Goal: Transaction & Acquisition: Purchase product/service

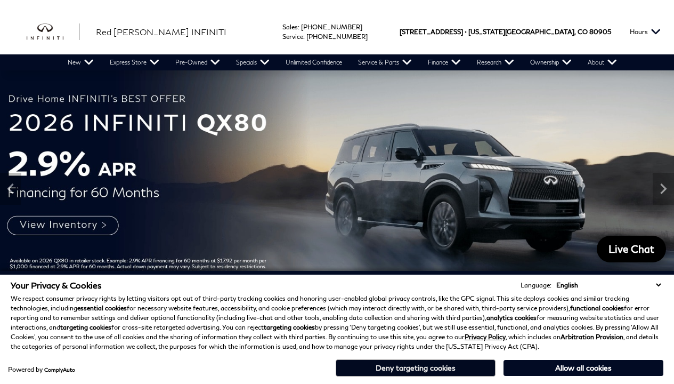
click at [384, 366] on button "Deny targeting cookies" at bounding box center [416, 367] width 160 height 17
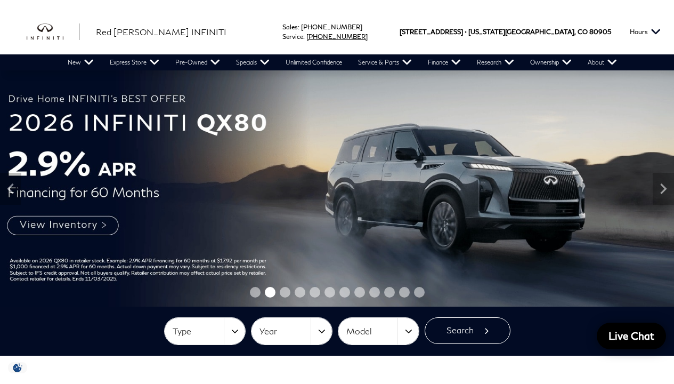
click at [368, 35] on link "Call service Phone Number 719-215-8706" at bounding box center [337, 37] width 61 height 8
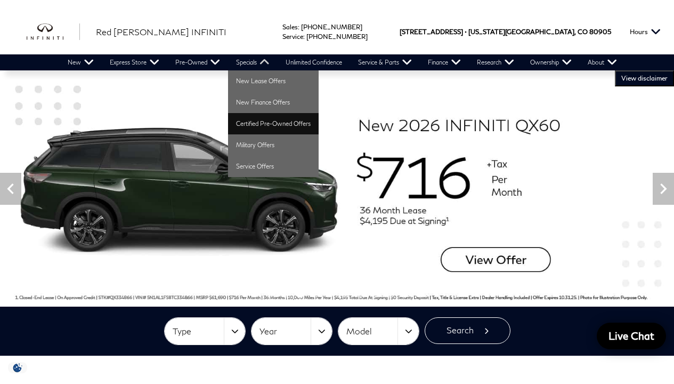
click at [243, 125] on link "Certified Pre-Owned Offers" at bounding box center [273, 123] width 91 height 21
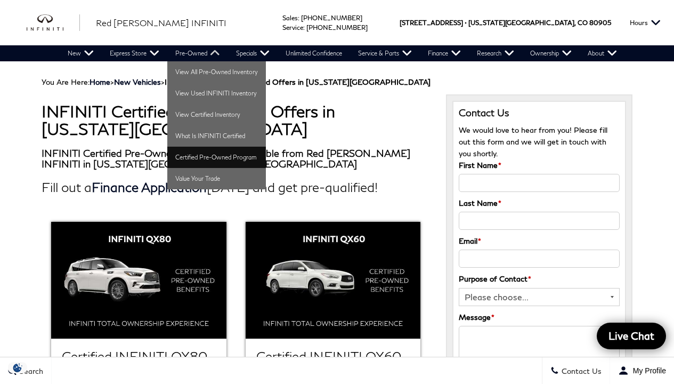
click at [247, 160] on link "Certified Pre-Owned Program" at bounding box center [216, 157] width 99 height 21
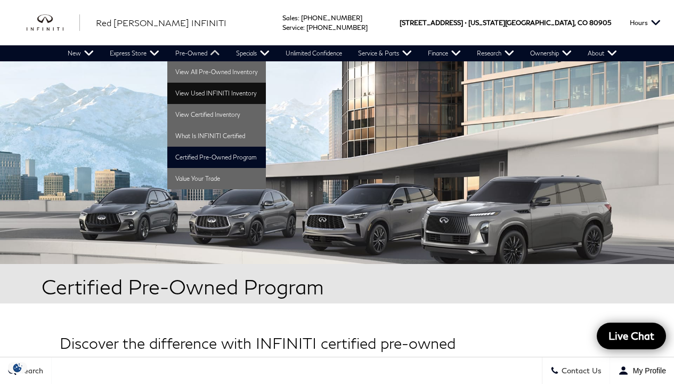
click at [241, 96] on link "View Used INFINITI Inventory" at bounding box center [216, 93] width 99 height 21
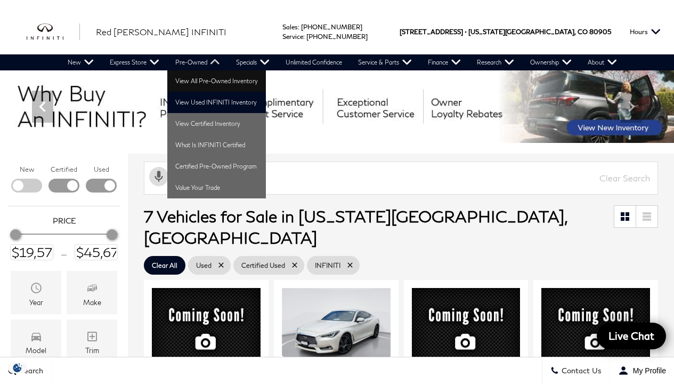
click at [201, 78] on link "View All Pre-Owned Inventory" at bounding box center [216, 80] width 99 height 21
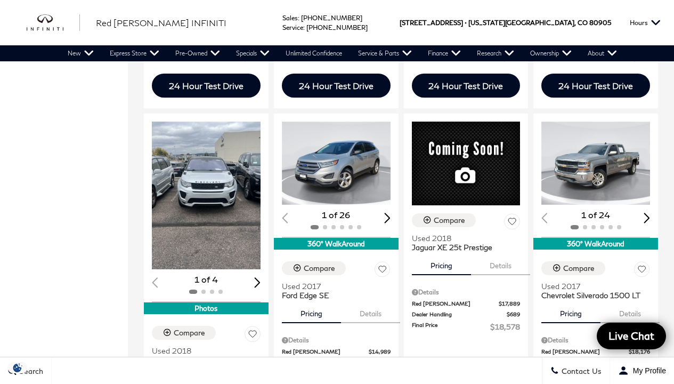
scroll to position [797, 0]
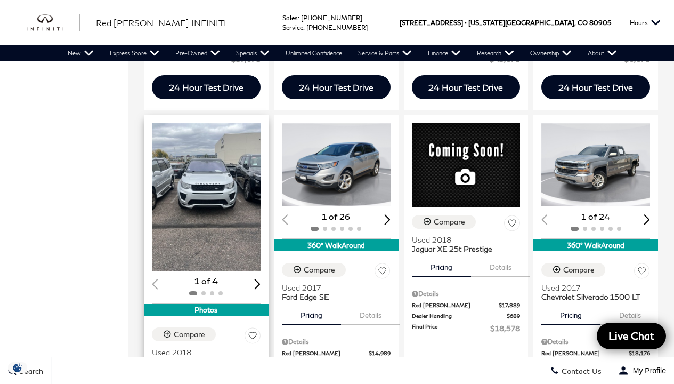
click at [254, 279] on div "Next slide" at bounding box center [257, 284] width 6 height 10
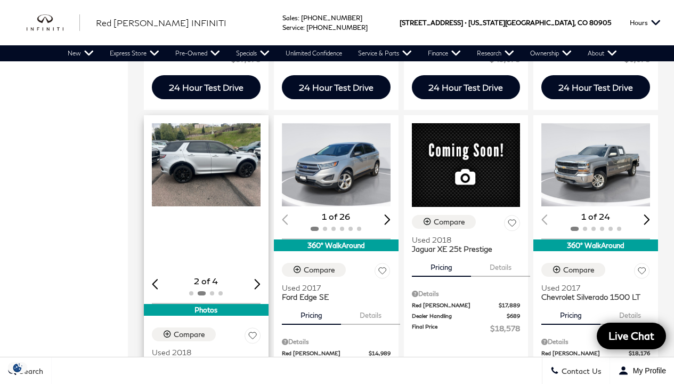
click at [259, 279] on div "Next slide" at bounding box center [257, 284] width 6 height 10
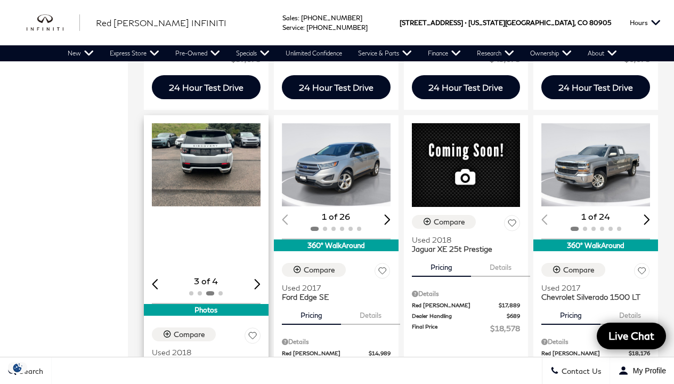
click at [259, 279] on div "Next slide" at bounding box center [257, 284] width 6 height 10
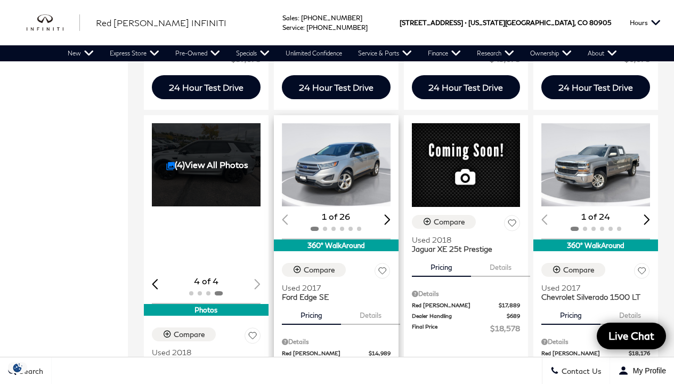
click at [391, 214] on div "Next slide" at bounding box center [387, 219] width 6 height 10
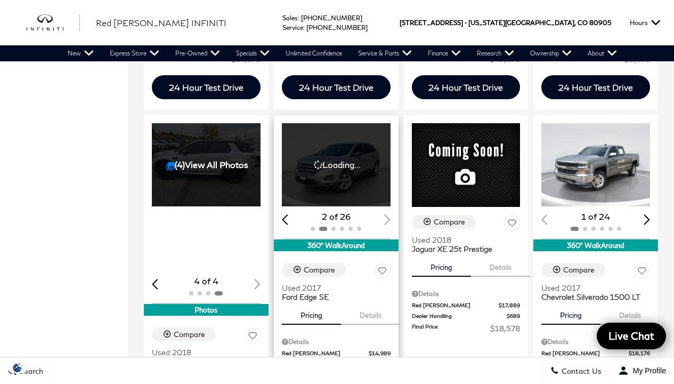
click at [391, 222] on div at bounding box center [336, 228] width 109 height 12
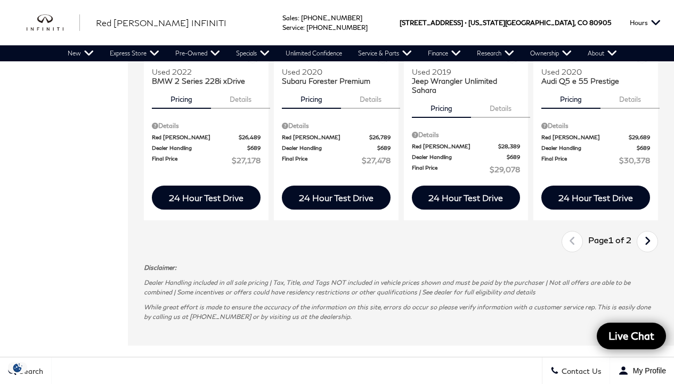
scroll to position [1726, 0]
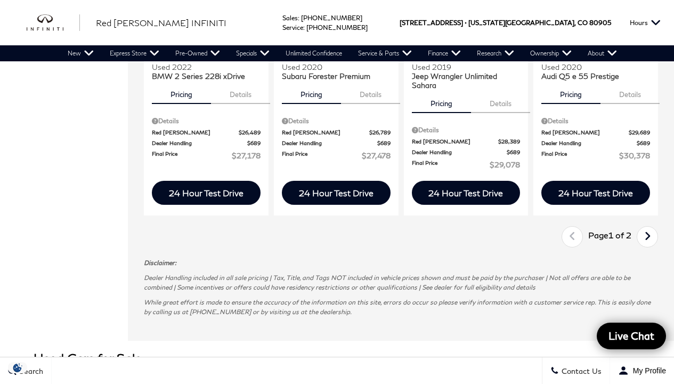
click at [651, 228] on icon "next page" at bounding box center [647, 236] width 7 height 17
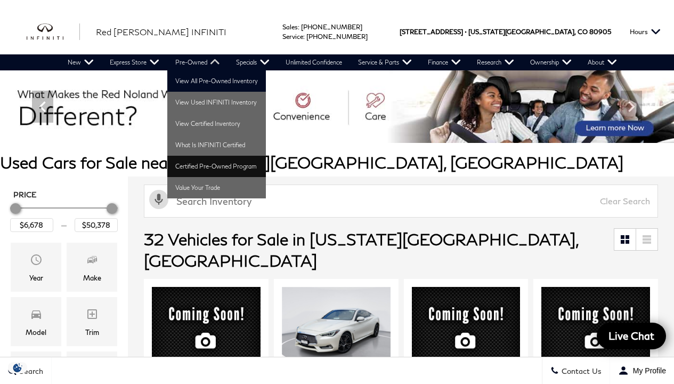
click at [205, 167] on link "Certified Pre-Owned Program" at bounding box center [216, 166] width 99 height 21
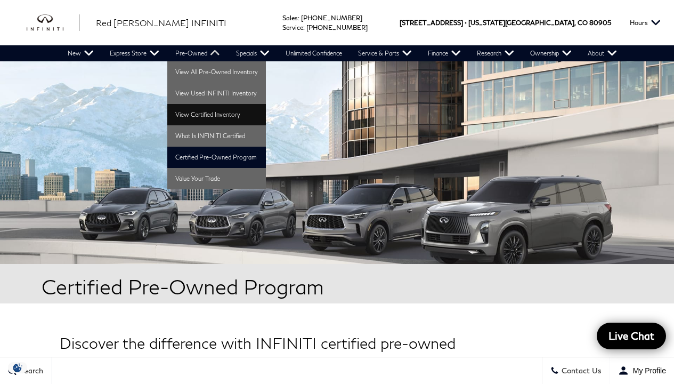
click at [211, 115] on link "View Certified Inventory" at bounding box center [216, 114] width 99 height 21
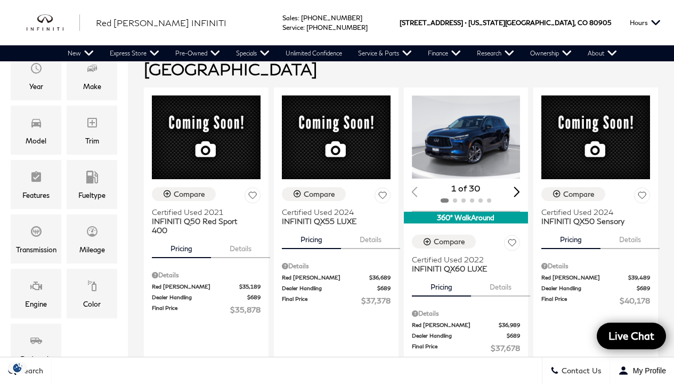
scroll to position [208, 0]
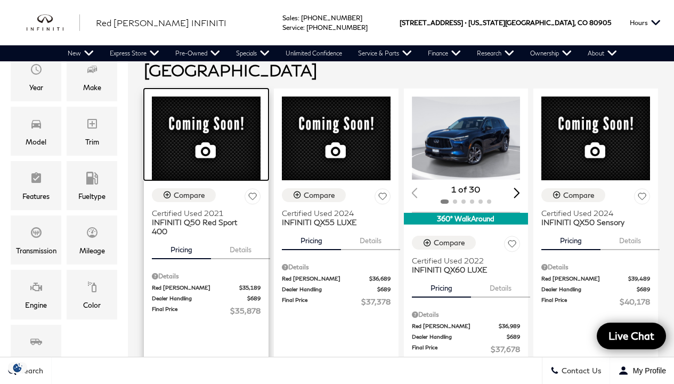
click at [212, 125] on img at bounding box center [206, 138] width 109 height 84
